Goal: Task Accomplishment & Management: Use online tool/utility

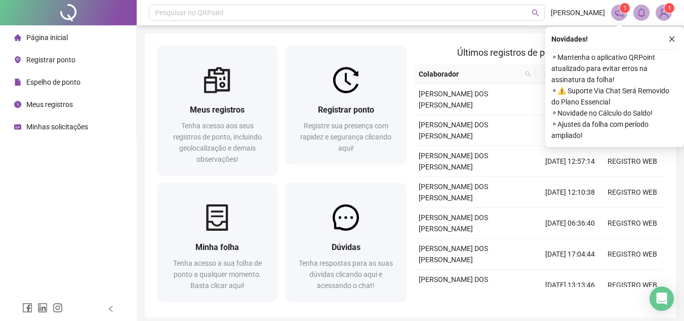
click at [50, 84] on span "Espelho de ponto" at bounding box center [53, 82] width 54 height 8
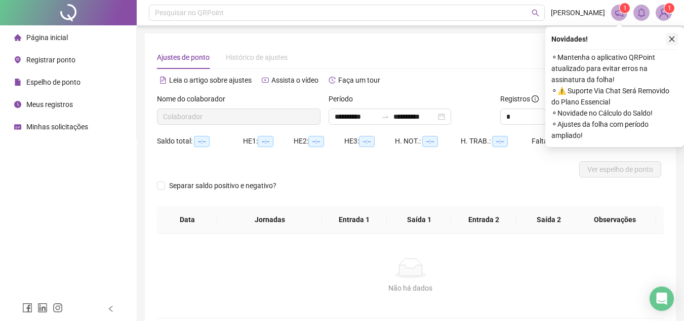
type input "**********"
click at [667, 37] on button "button" at bounding box center [672, 39] width 12 height 12
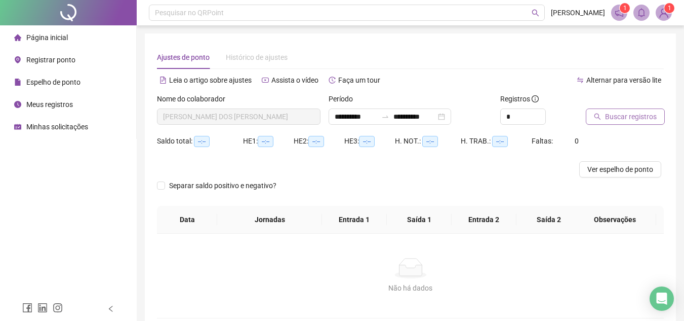
click at [611, 116] on span "Buscar registros" at bounding box center [631, 116] width 52 height 11
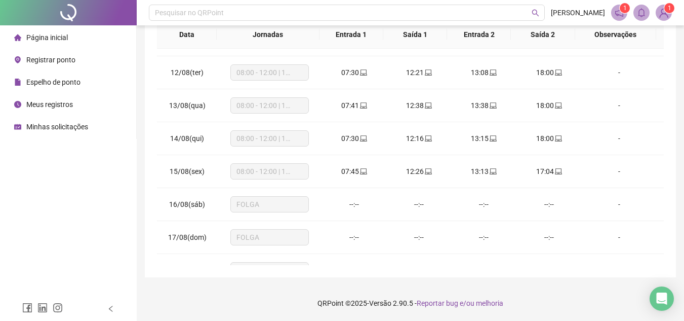
scroll to position [376, 0]
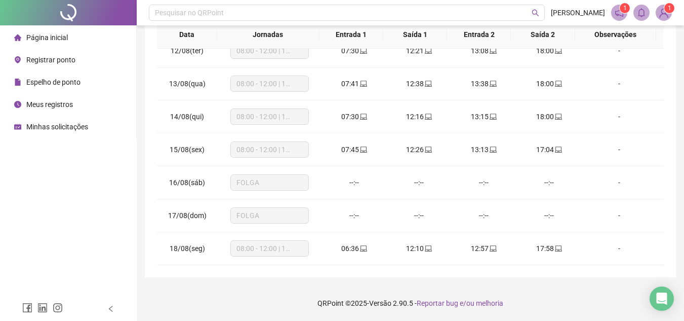
click at [56, 108] on span "Meus registros" at bounding box center [49, 104] width 47 height 8
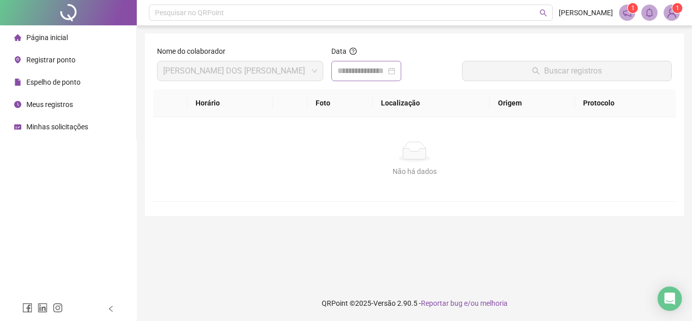
click at [395, 67] on div at bounding box center [366, 71] width 58 height 12
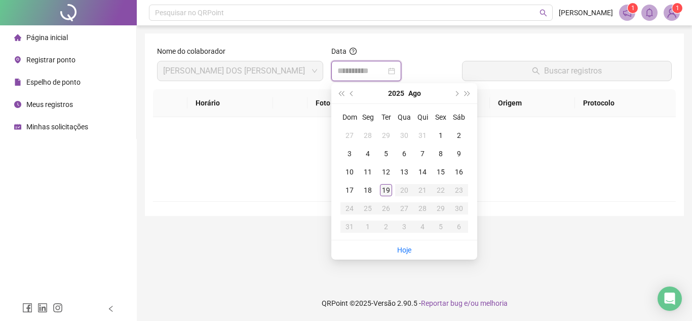
type input "**********"
drag, startPoint x: 387, startPoint y: 191, endPoint x: 395, endPoint y: 182, distance: 11.9
click at [388, 188] on div "19" at bounding box center [386, 190] width 12 height 12
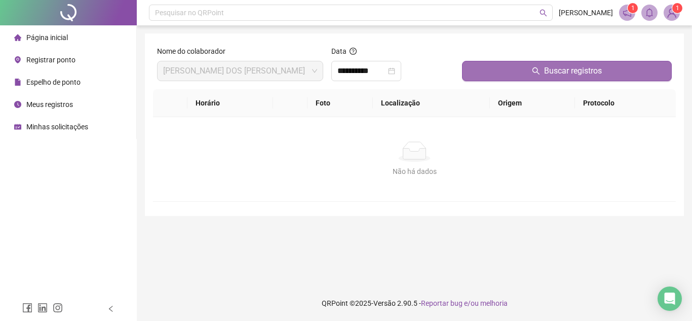
click at [505, 81] on button "Buscar registros" at bounding box center [567, 71] width 210 height 20
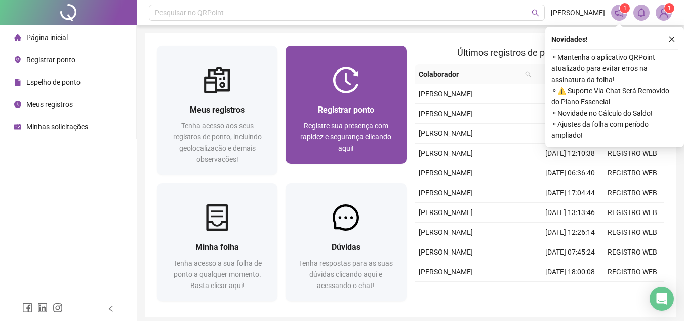
click at [337, 99] on div "Registrar ponto Registre sua presença com rapidez e segurança clicando aqui!" at bounding box center [346, 128] width 121 height 70
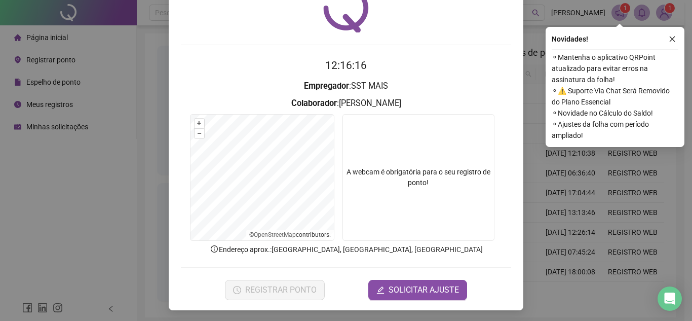
scroll to position [53, 0]
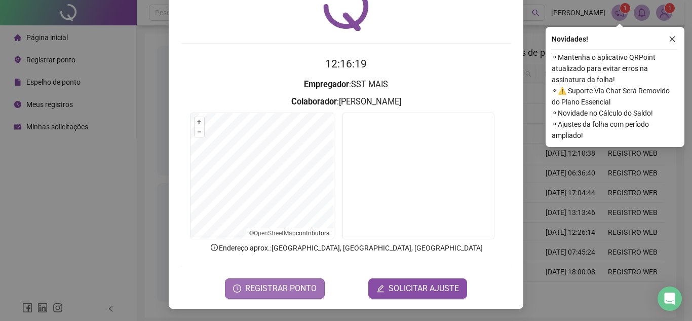
click at [304, 285] on span "REGISTRAR PONTO" at bounding box center [280, 288] width 71 height 12
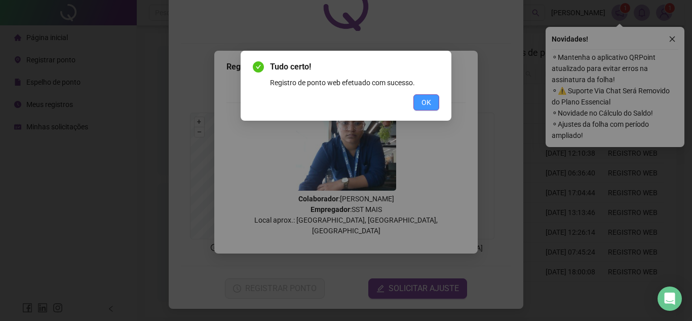
click at [421, 102] on button "OK" at bounding box center [426, 102] width 26 height 16
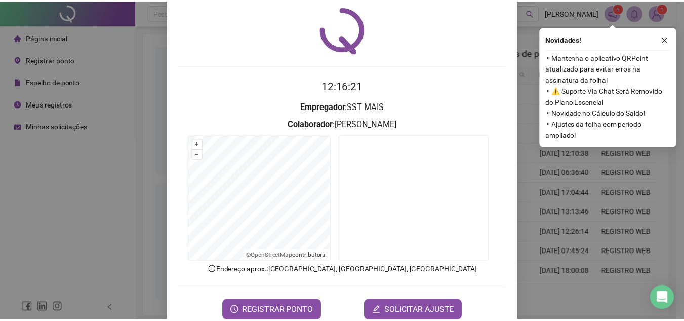
scroll to position [0, 0]
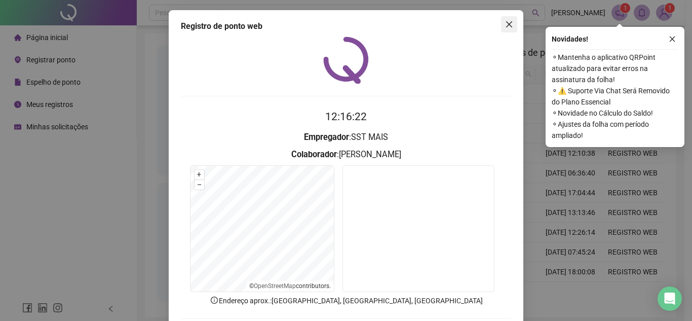
click at [506, 24] on icon "close" at bounding box center [509, 24] width 6 height 6
